Goal: Check status: Check status

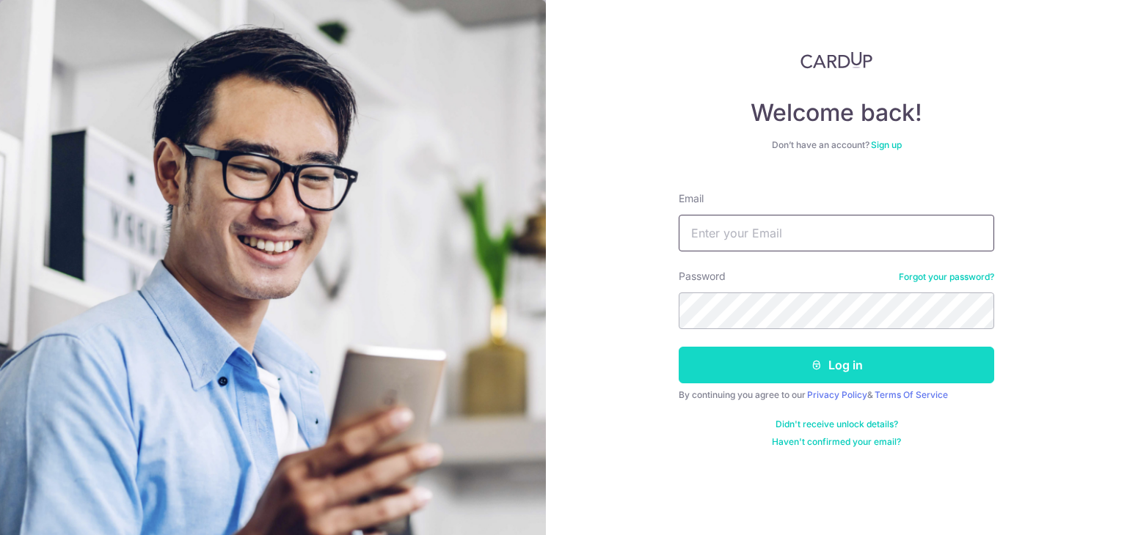
type input "[PERSON_NAME][EMAIL_ADDRESS][DOMAIN_NAME]"
click at [799, 364] on button "Log in" at bounding box center [835, 365] width 315 height 37
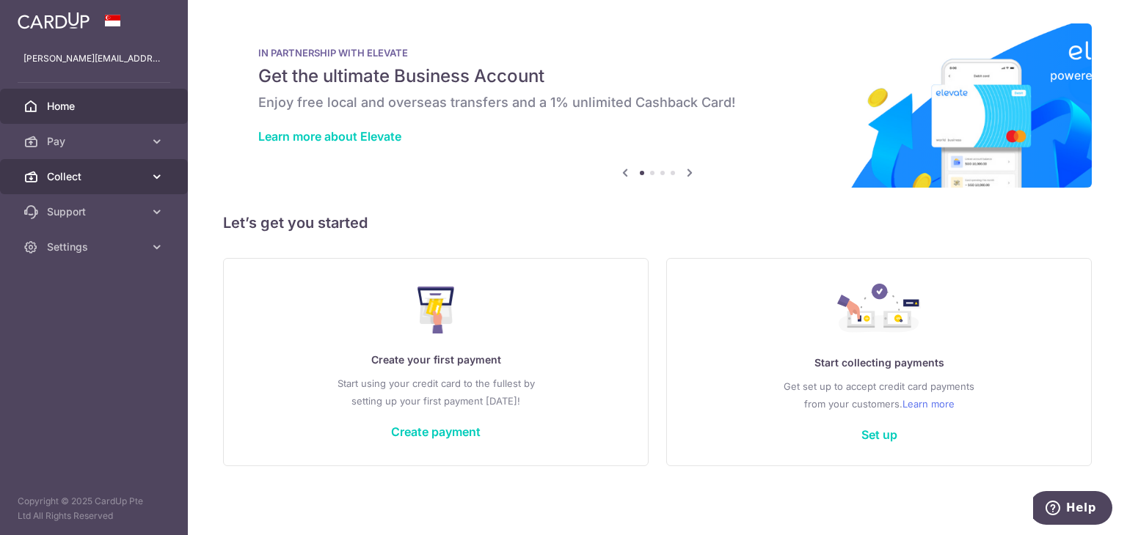
click at [156, 173] on icon at bounding box center [157, 176] width 15 height 15
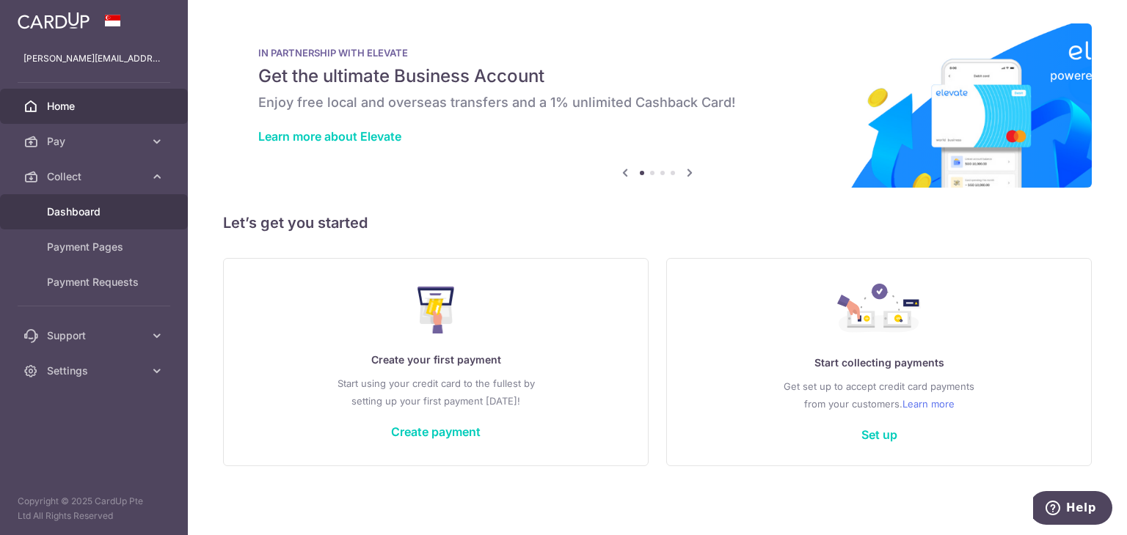
click at [106, 205] on span "Dashboard" at bounding box center [95, 212] width 97 height 15
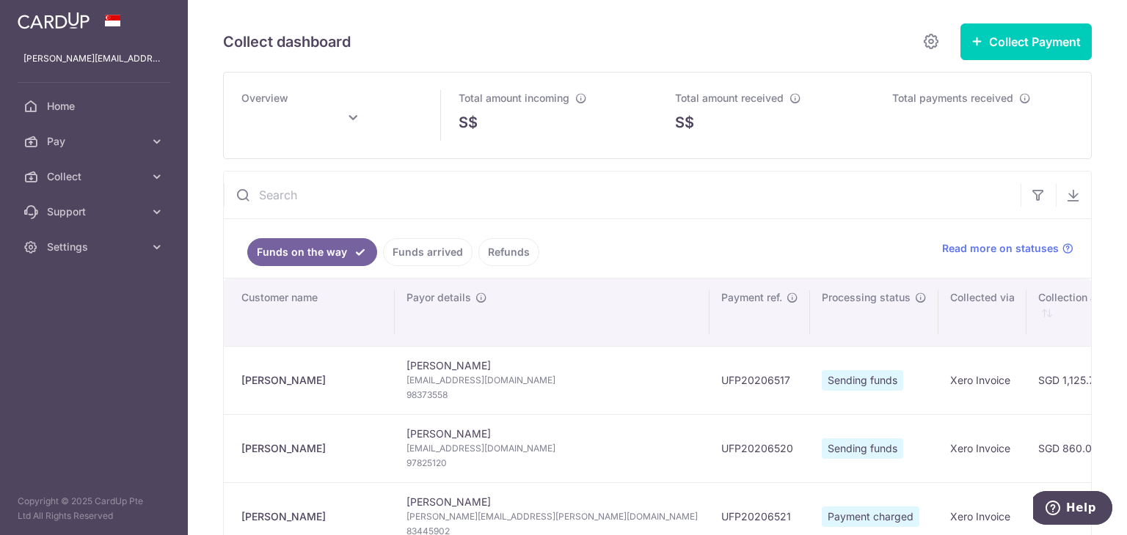
click at [411, 245] on link "Funds arrived" at bounding box center [427, 252] width 89 height 28
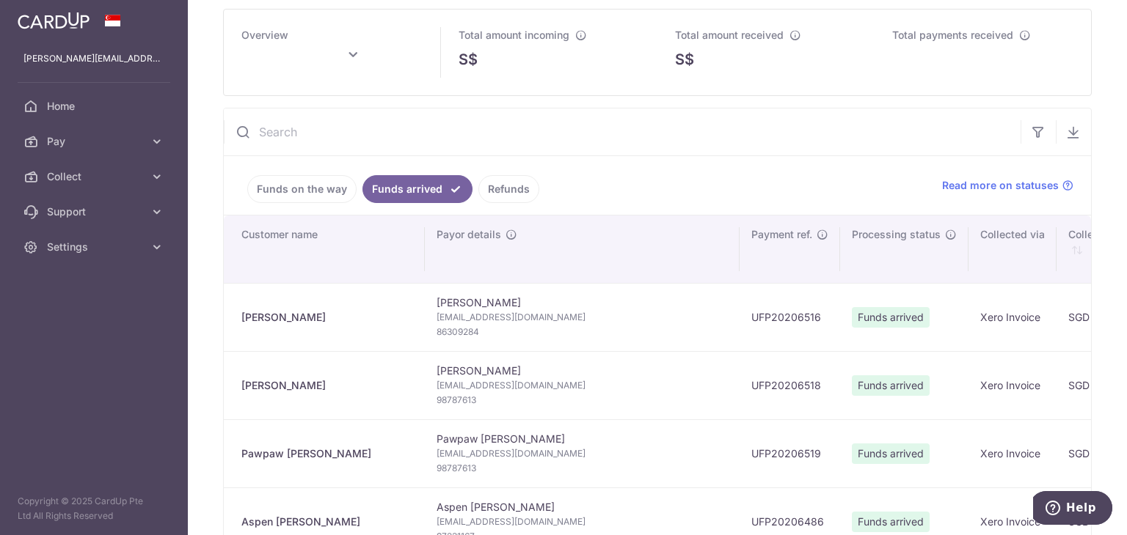
scroll to position [147, 0]
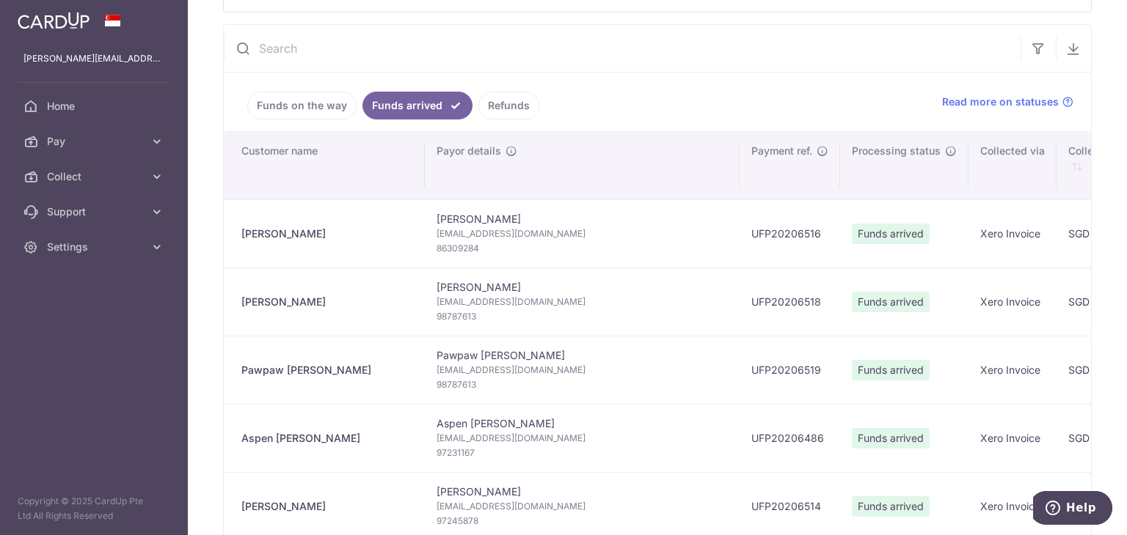
type input "October 2025"
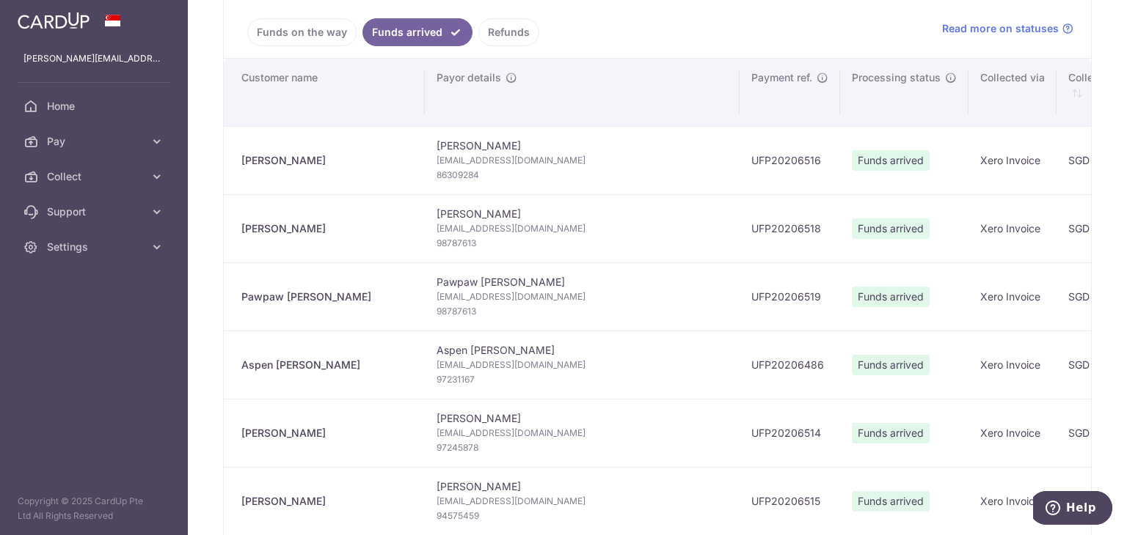
scroll to position [0, 0]
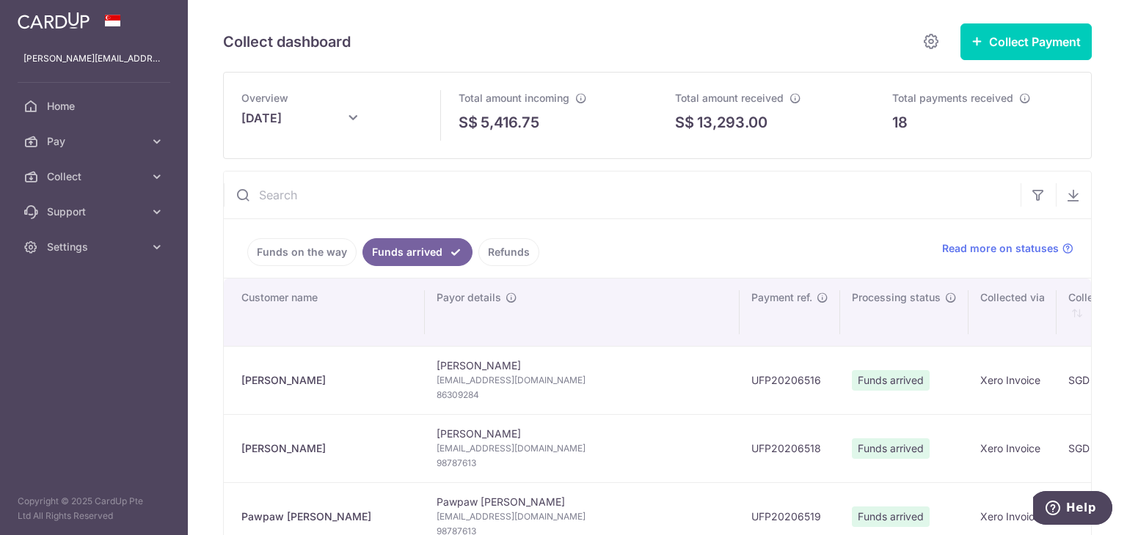
click at [318, 249] on link "Funds on the way" at bounding box center [301, 252] width 109 height 28
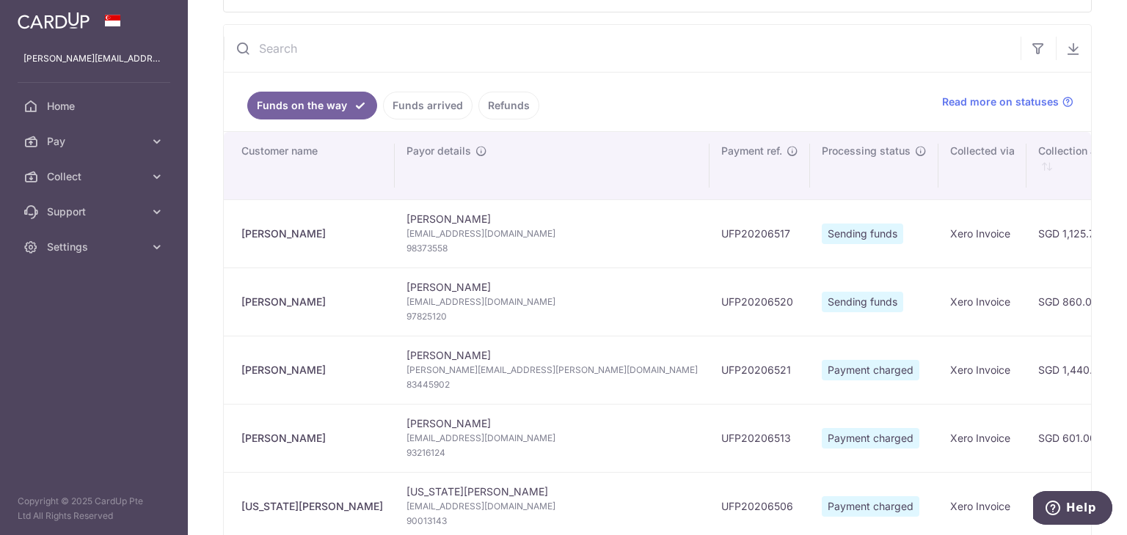
scroll to position [293, 0]
